Goal: Use online tool/utility: Utilize a website feature to perform a specific function

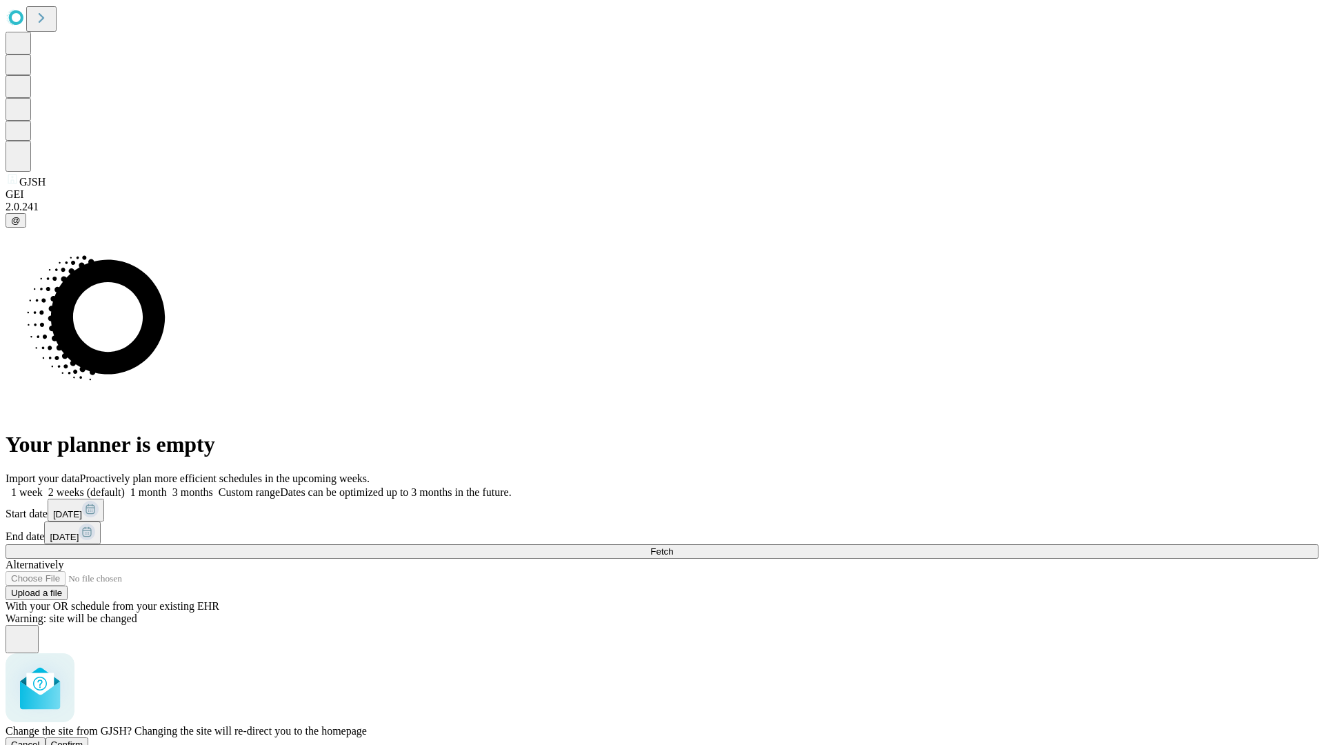
click at [83, 739] on span "Confirm" at bounding box center [67, 744] width 32 height 10
click at [167, 486] on label "1 month" at bounding box center [146, 492] width 42 height 12
click at [673, 546] on span "Fetch" at bounding box center [661, 551] width 23 height 10
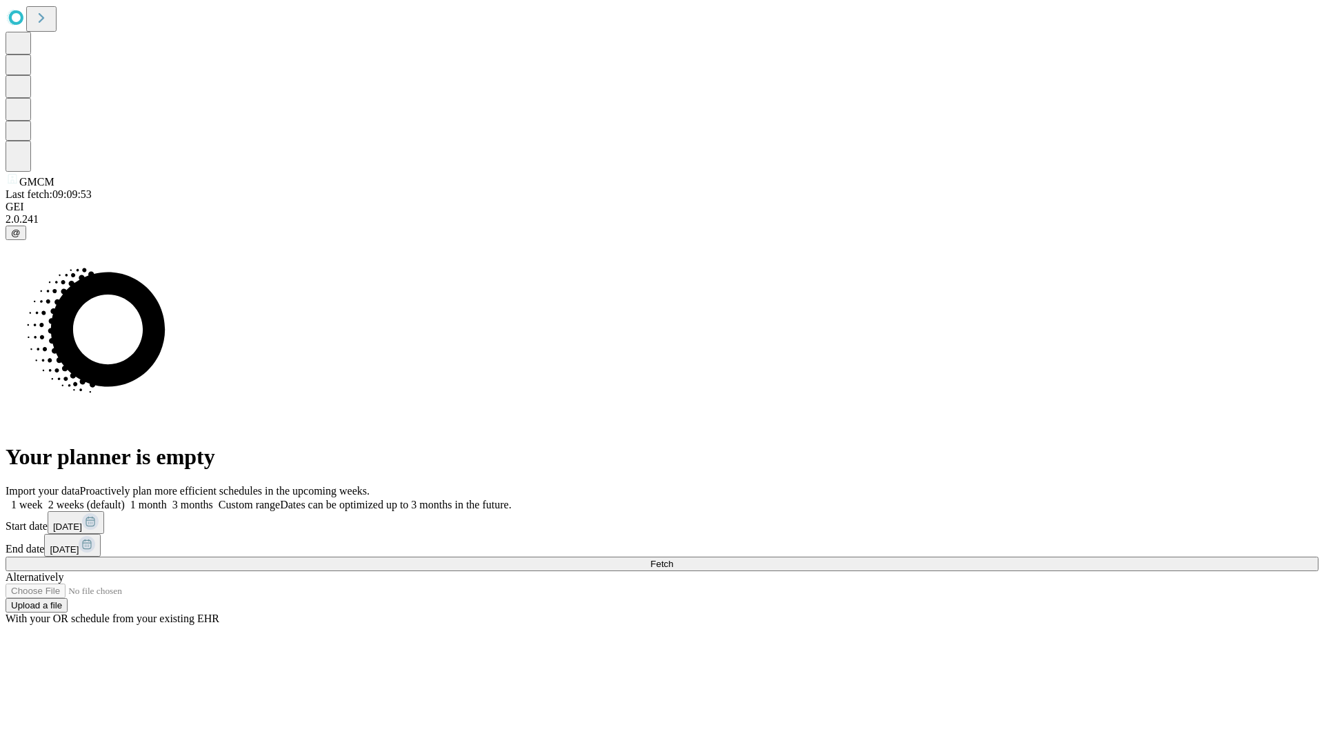
click at [167, 499] on label "1 month" at bounding box center [146, 505] width 42 height 12
click at [673, 559] on span "Fetch" at bounding box center [661, 564] width 23 height 10
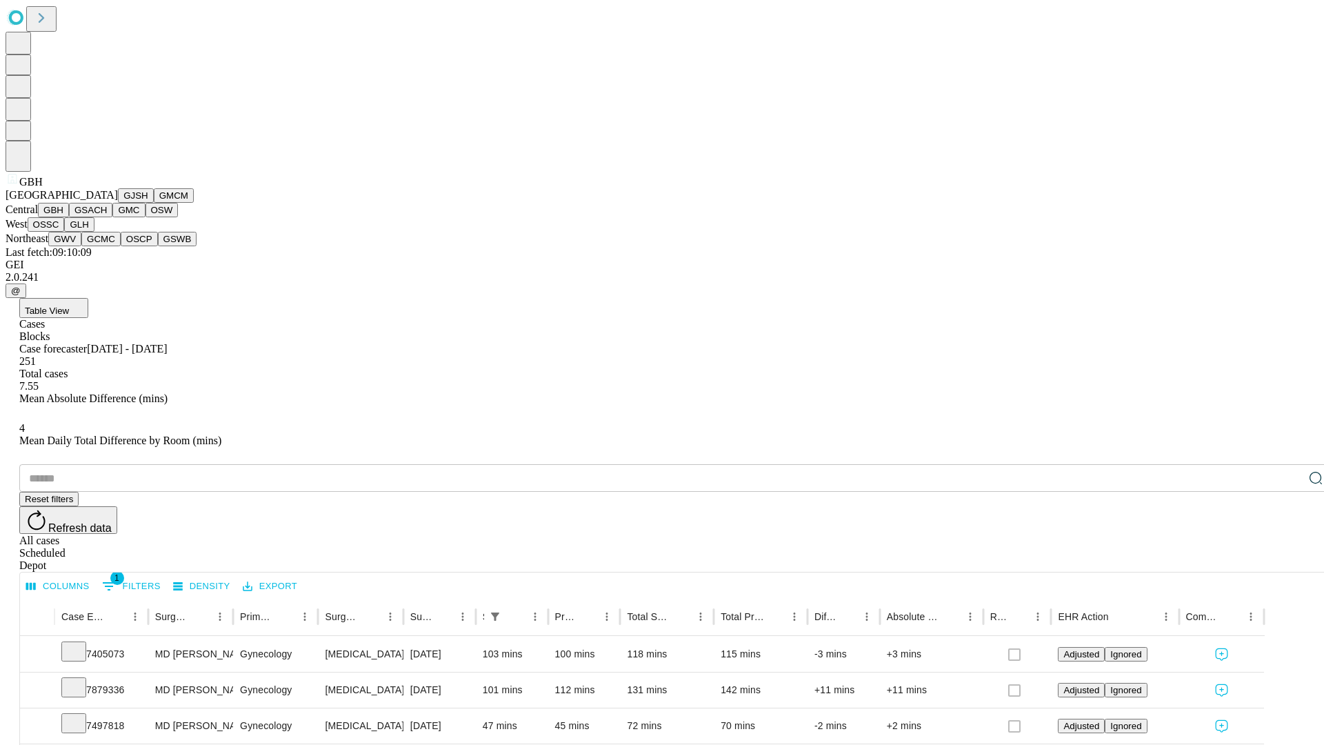
click at [107, 217] on button "GSACH" at bounding box center [90, 210] width 43 height 14
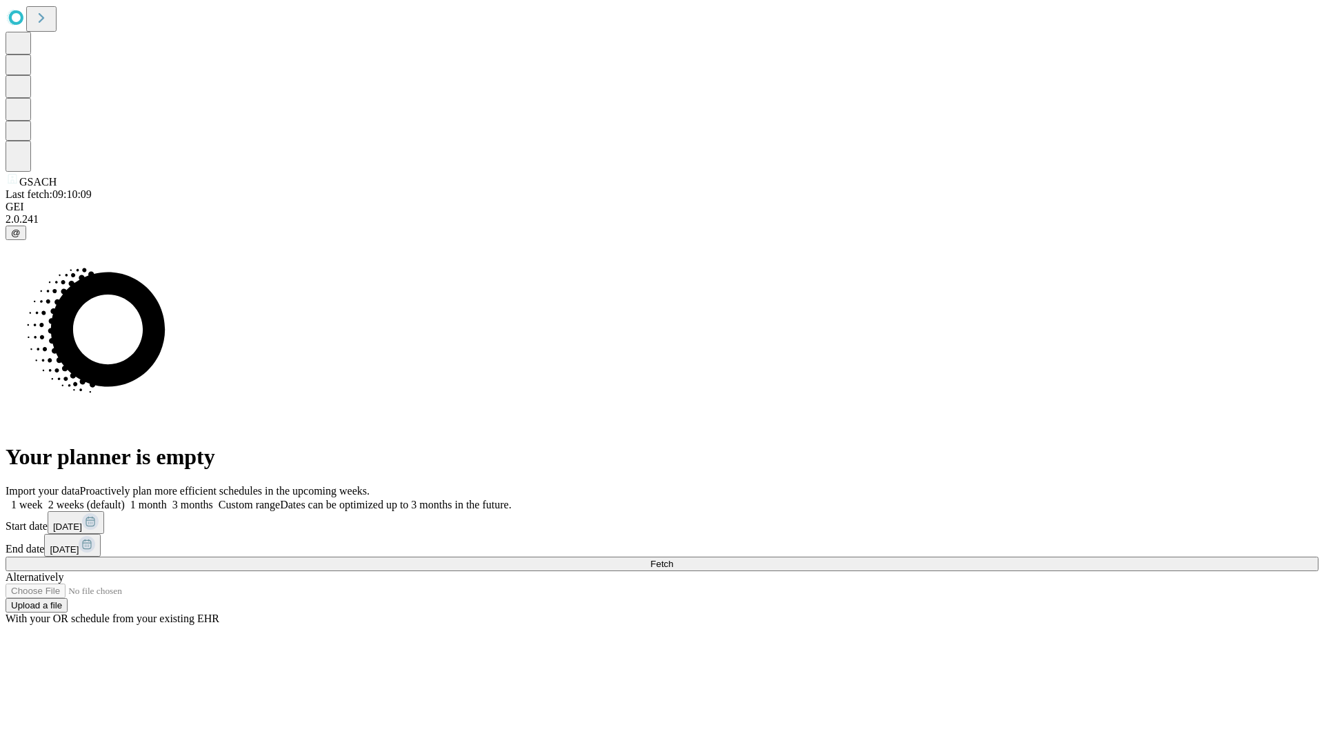
click at [167, 499] on label "1 month" at bounding box center [146, 505] width 42 height 12
click at [673, 559] on span "Fetch" at bounding box center [661, 564] width 23 height 10
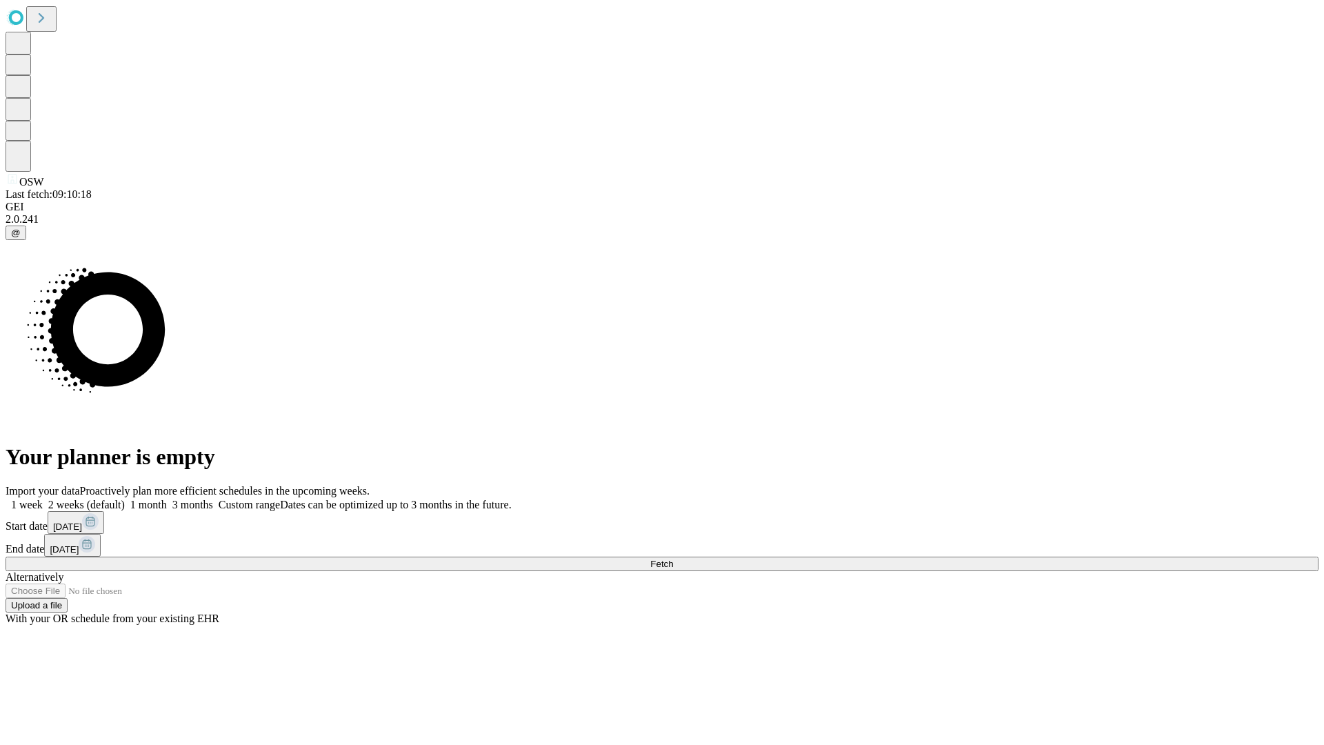
click at [167, 499] on label "1 month" at bounding box center [146, 505] width 42 height 12
click at [673, 559] on span "Fetch" at bounding box center [661, 564] width 23 height 10
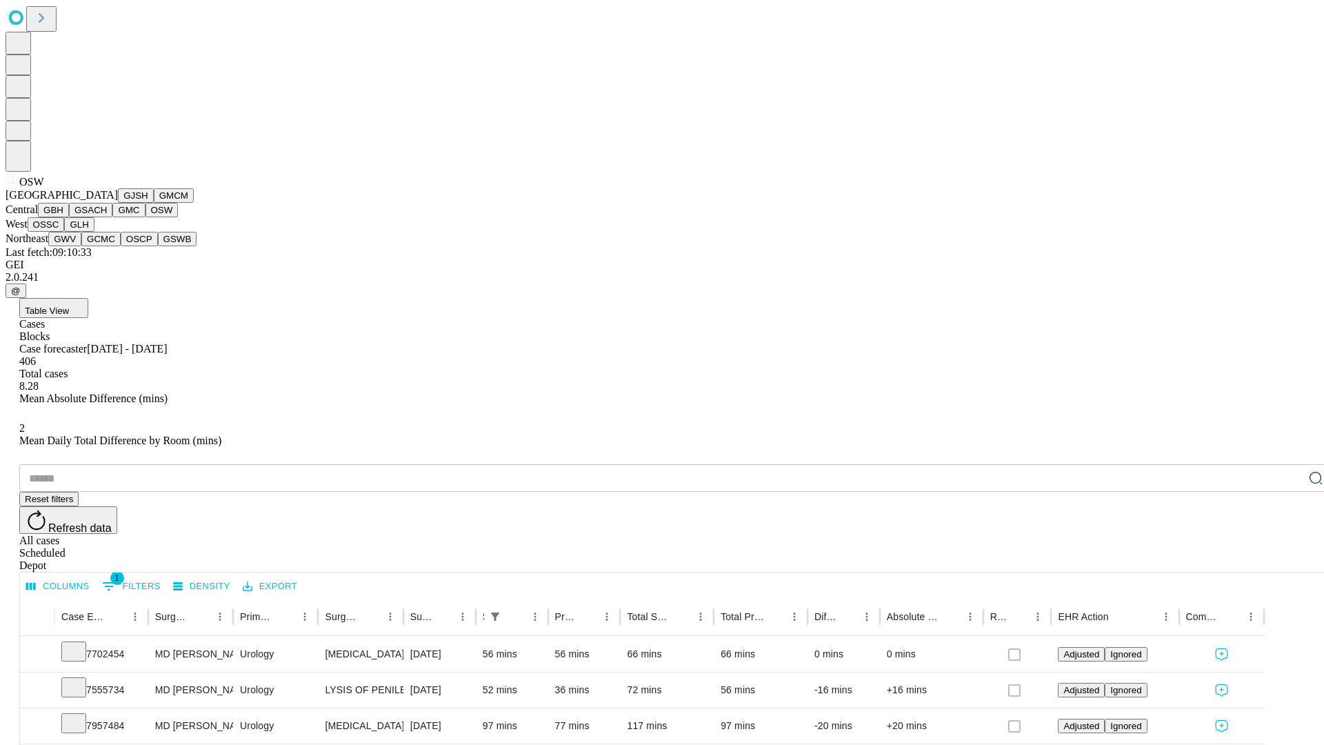
click at [65, 232] on button "OSSC" at bounding box center [46, 224] width 37 height 14
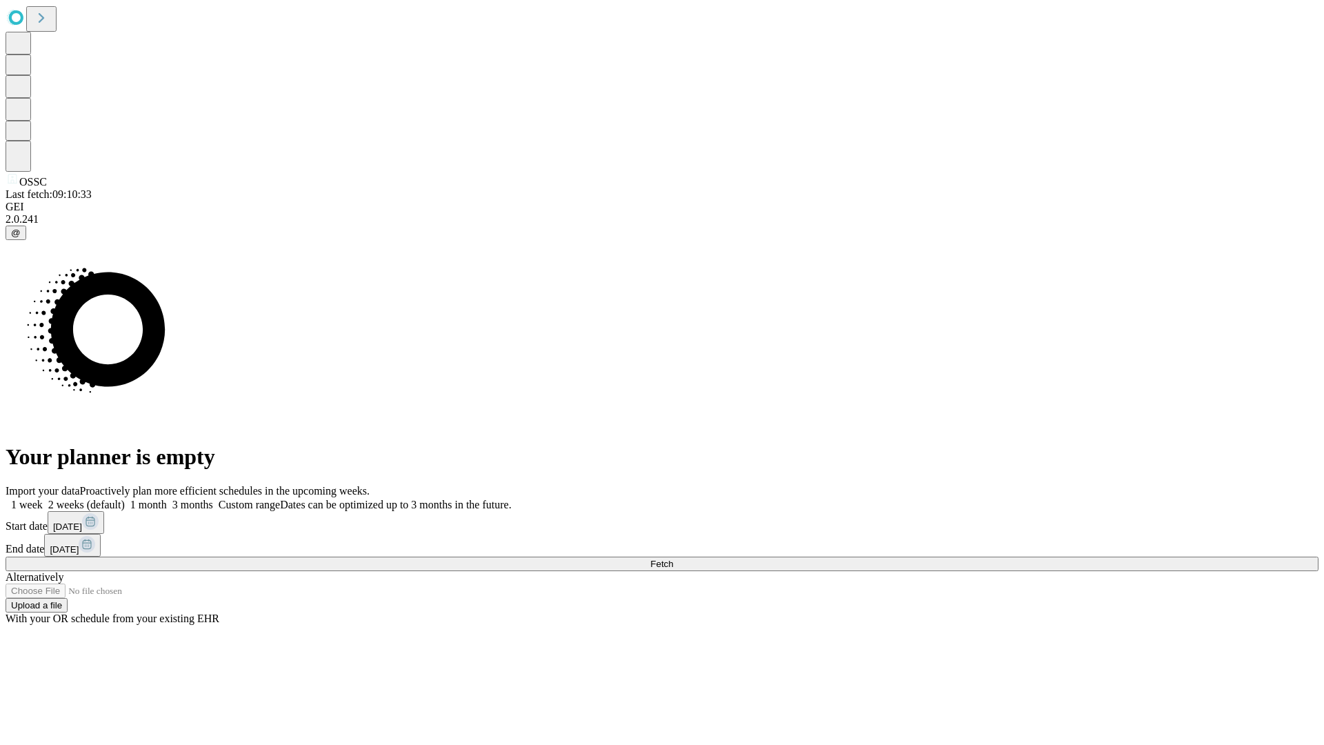
click at [673, 559] on span "Fetch" at bounding box center [661, 564] width 23 height 10
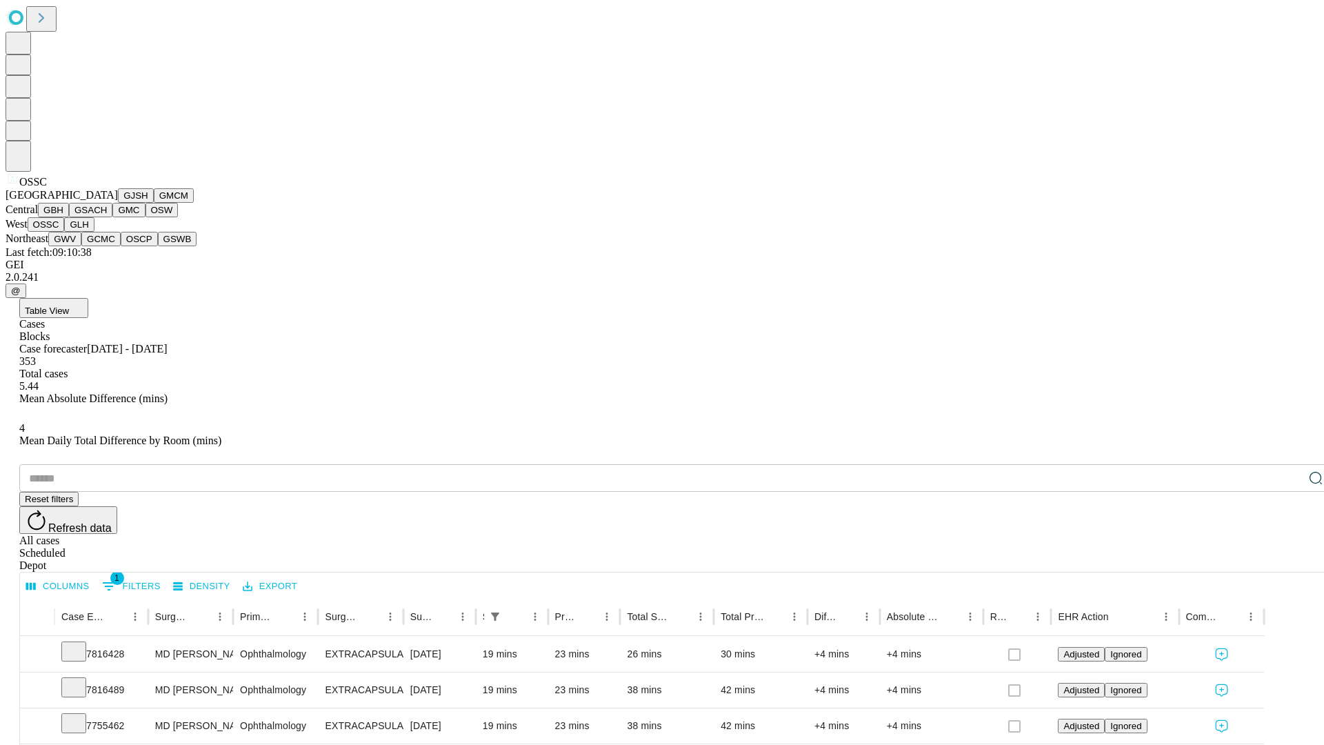
click at [94, 232] on button "GLH" at bounding box center [79, 224] width 30 height 14
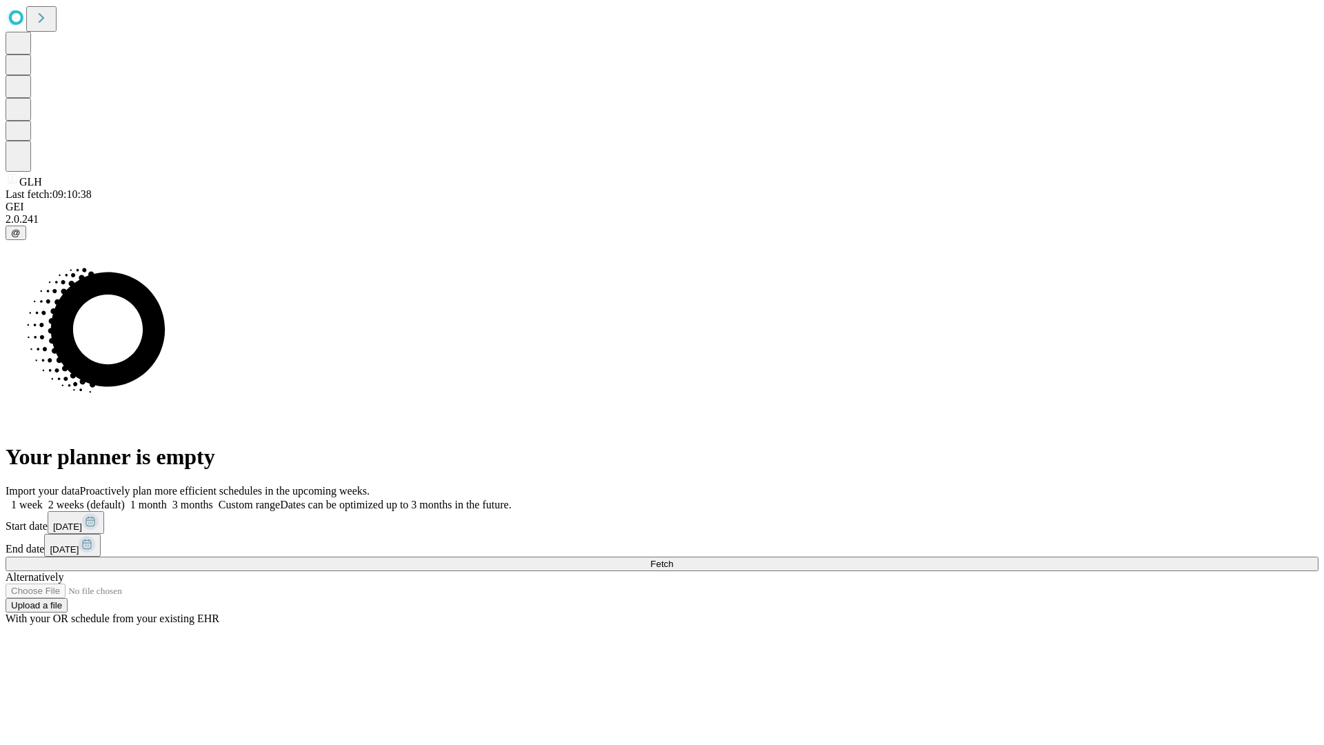
click at [167, 499] on label "1 month" at bounding box center [146, 505] width 42 height 12
click at [673, 559] on span "Fetch" at bounding box center [661, 564] width 23 height 10
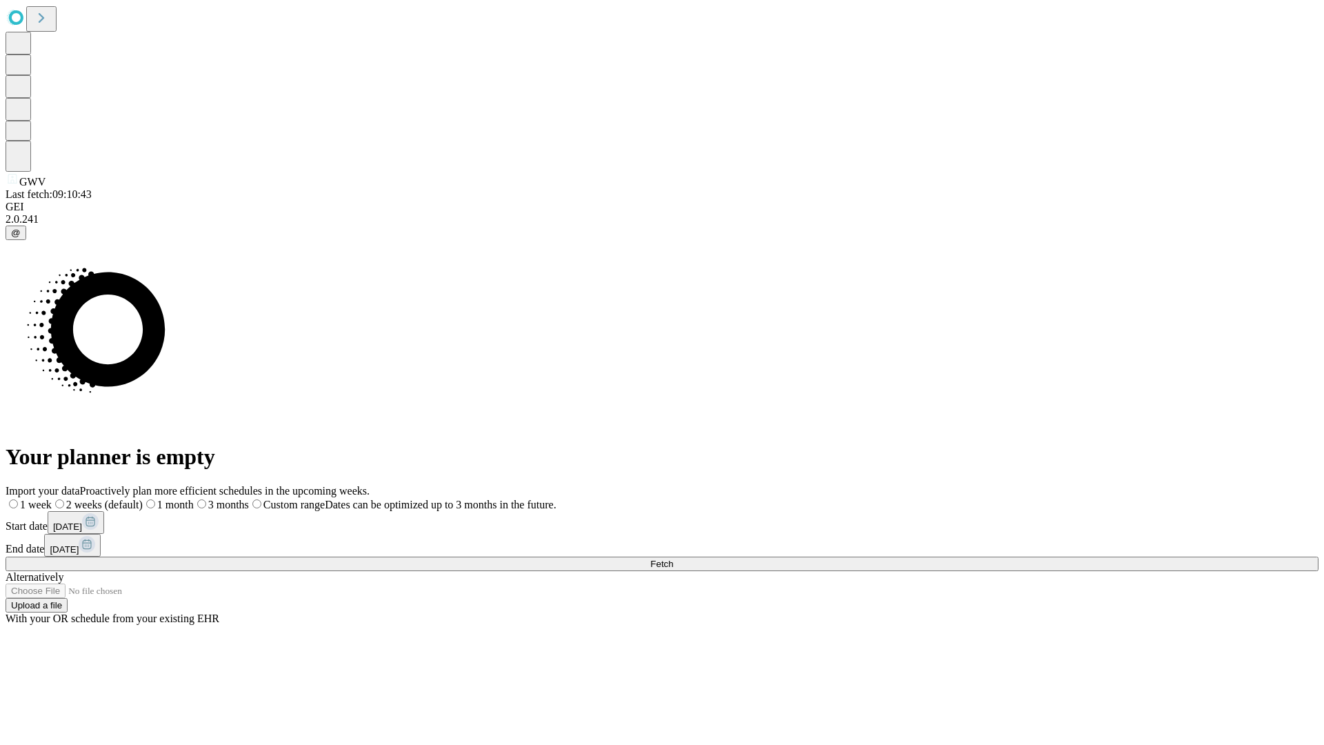
click at [194, 499] on label "1 month" at bounding box center [168, 505] width 51 height 12
click at [673, 559] on span "Fetch" at bounding box center [661, 564] width 23 height 10
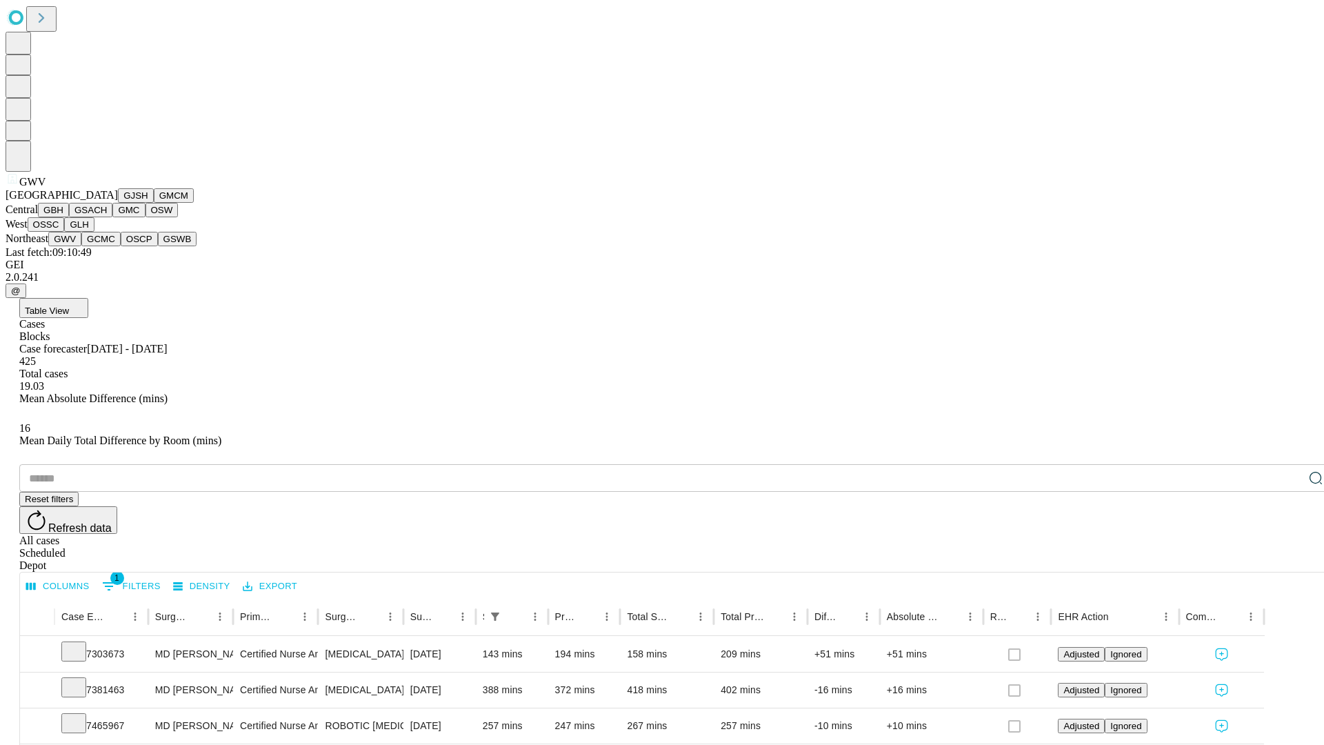
click at [107, 246] on button "GCMC" at bounding box center [100, 239] width 39 height 14
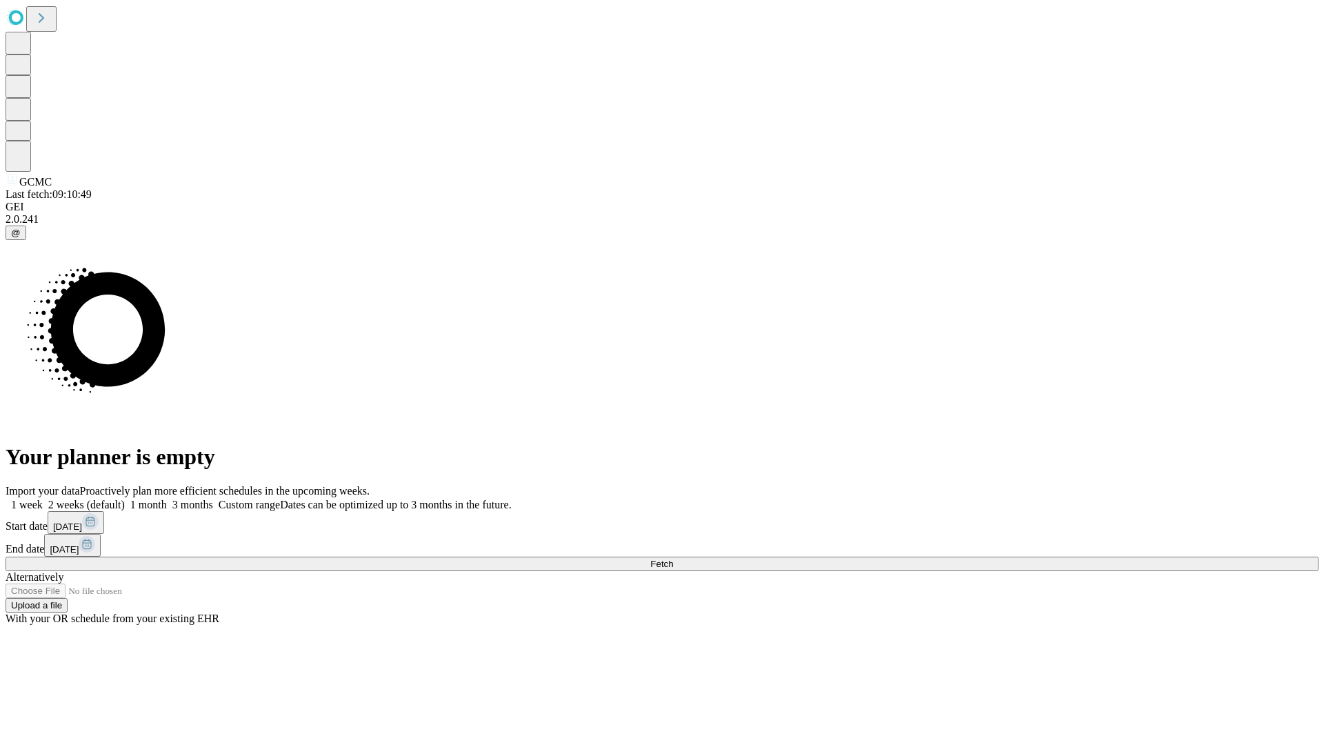
click at [167, 499] on label "1 month" at bounding box center [146, 505] width 42 height 12
click at [673, 559] on span "Fetch" at bounding box center [661, 564] width 23 height 10
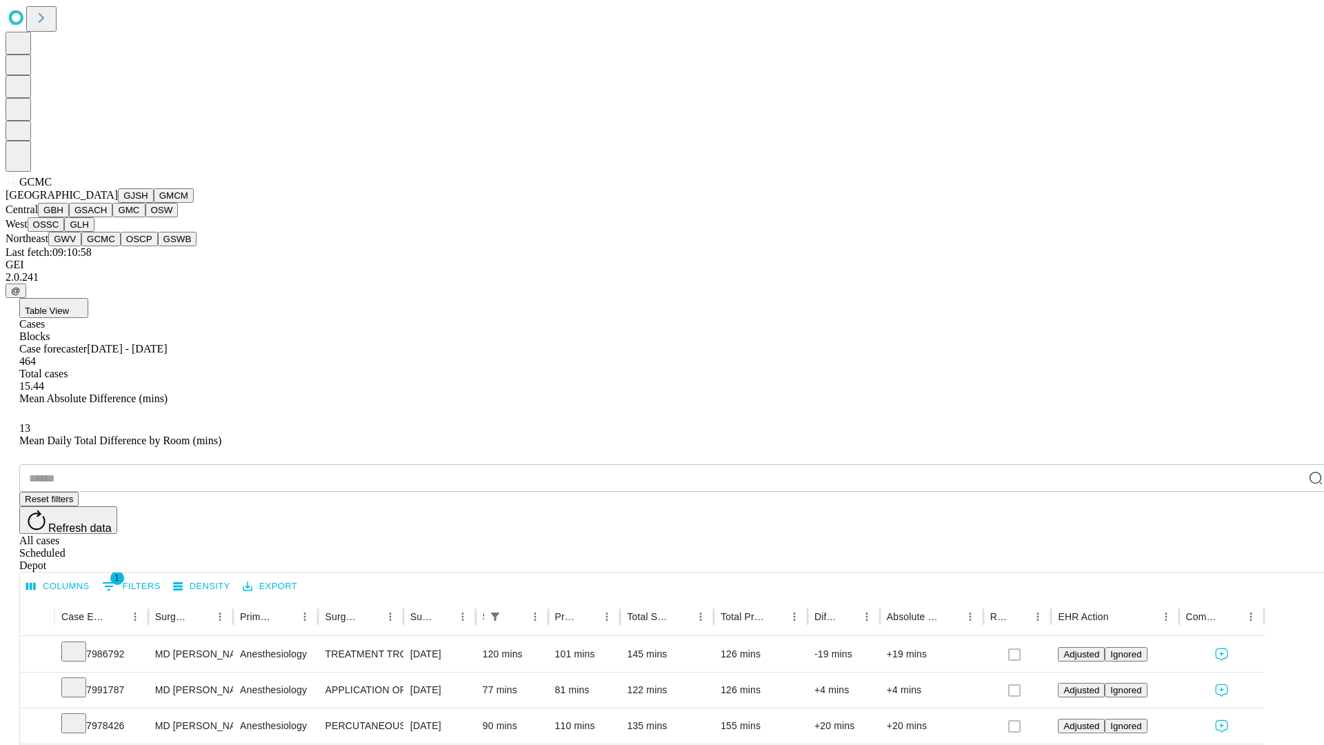
click at [121, 246] on button "OSCP" at bounding box center [139, 239] width 37 height 14
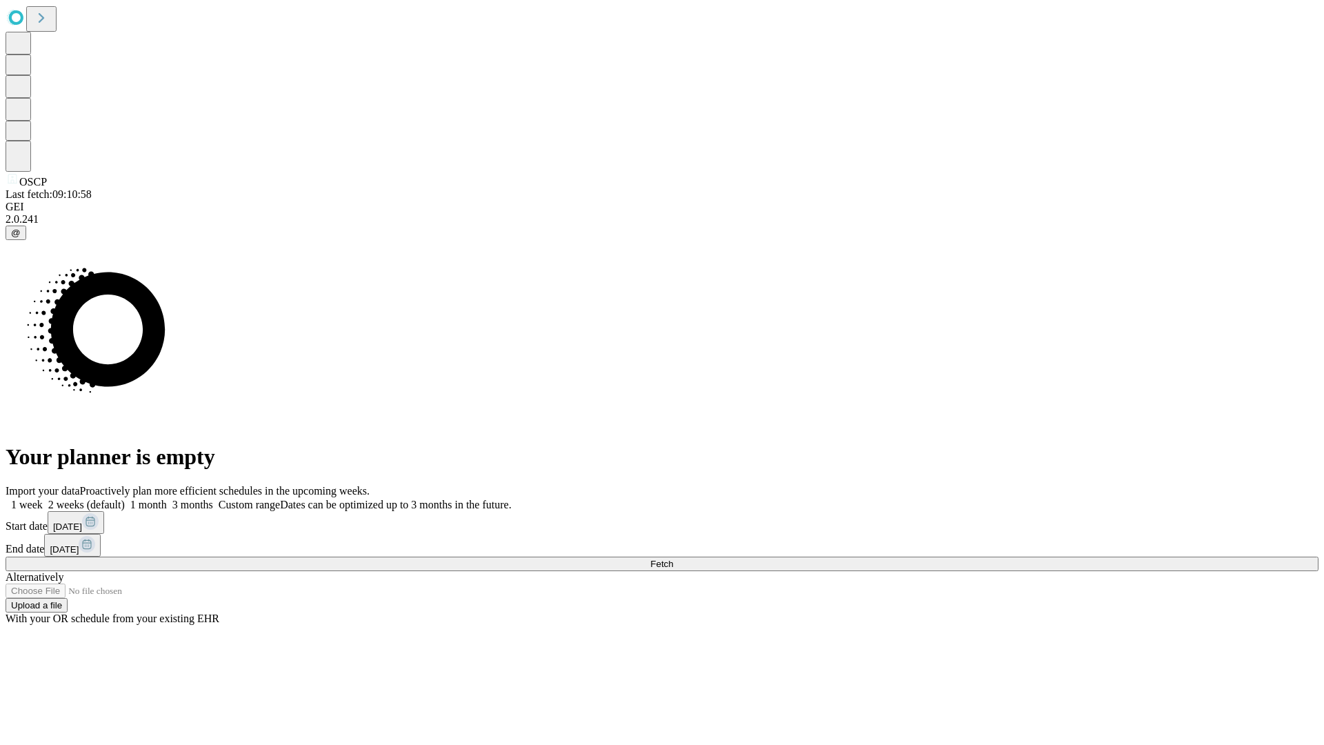
click at [167, 499] on label "1 month" at bounding box center [146, 505] width 42 height 12
click at [673, 559] on span "Fetch" at bounding box center [661, 564] width 23 height 10
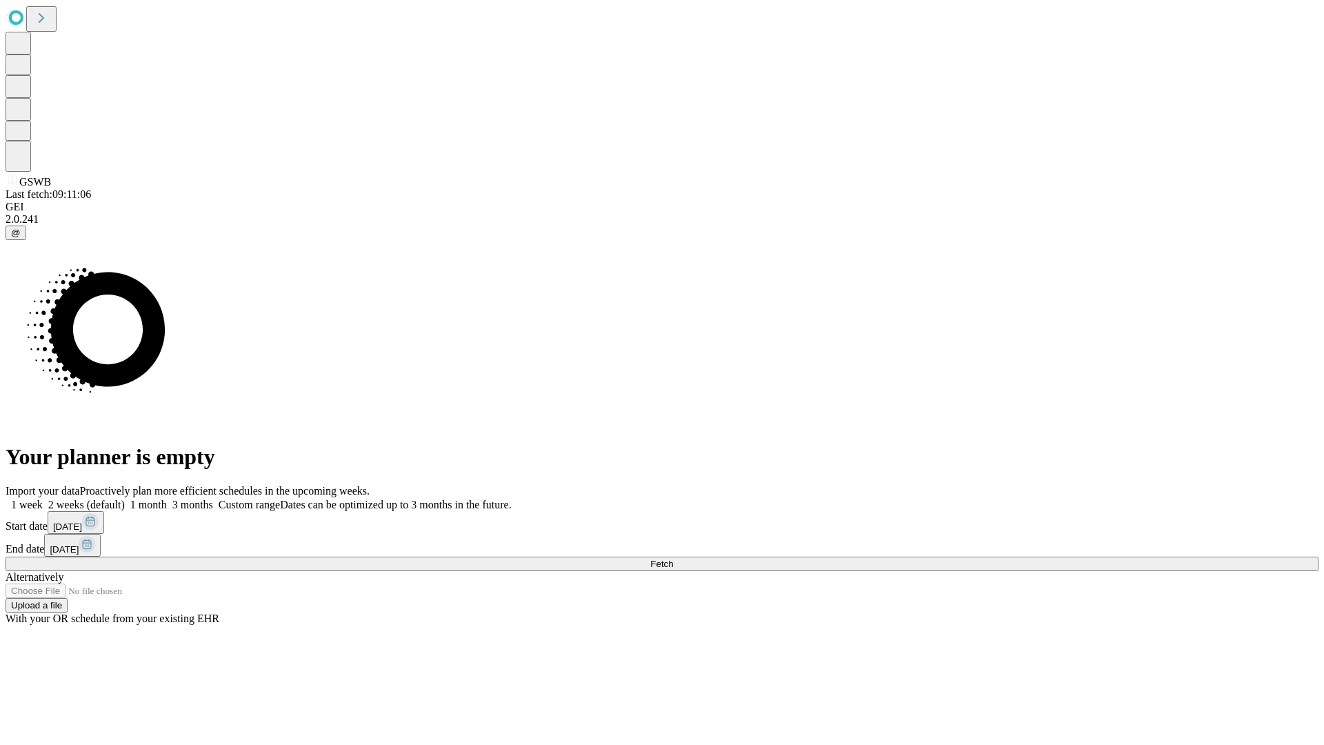
click at [167, 499] on label "1 month" at bounding box center [146, 505] width 42 height 12
click at [673, 559] on span "Fetch" at bounding box center [661, 564] width 23 height 10
